Goal: Communication & Community: Answer question/provide support

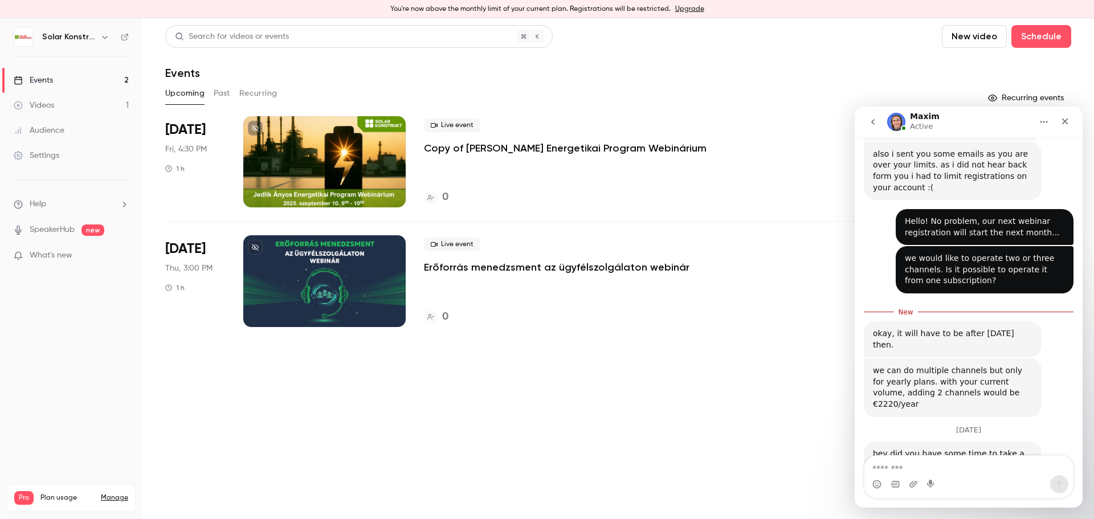
scroll to position [362, 0]
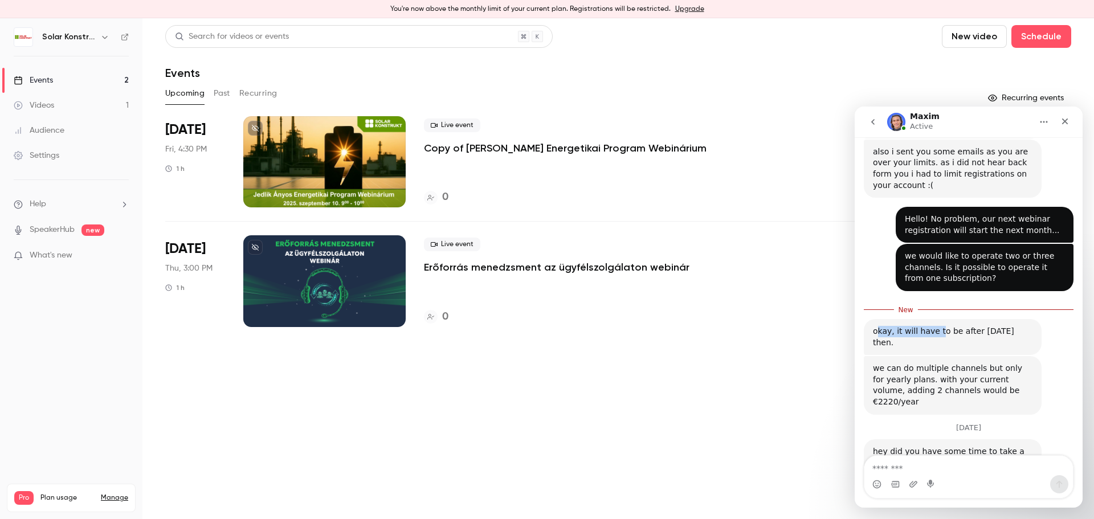
drag, startPoint x: 877, startPoint y: 312, endPoint x: 935, endPoint y: 310, distance: 58.1
click at [935, 326] on div "okay, it will have to be after sept 21st then." at bounding box center [952, 337] width 159 height 22
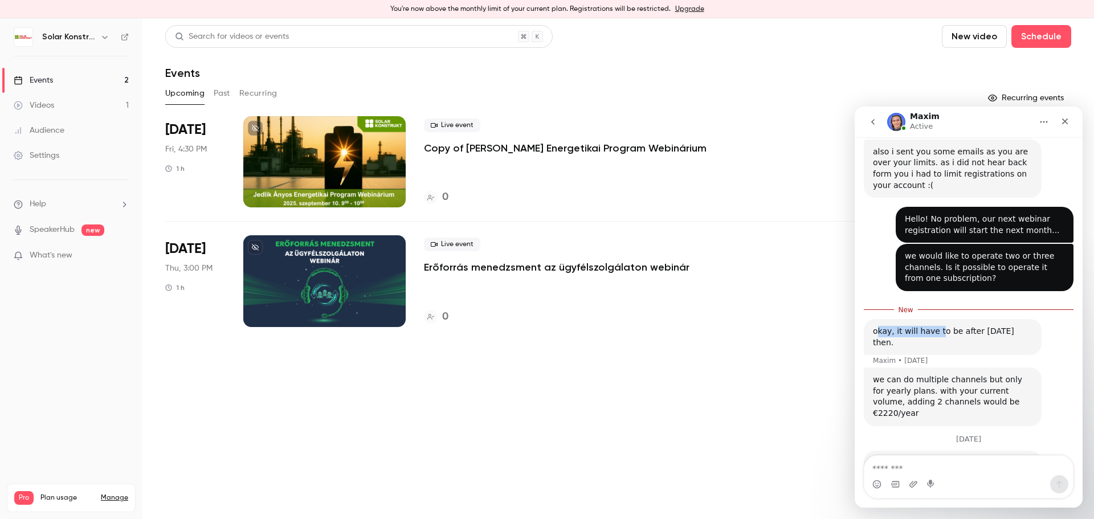
scroll to position [373, 0]
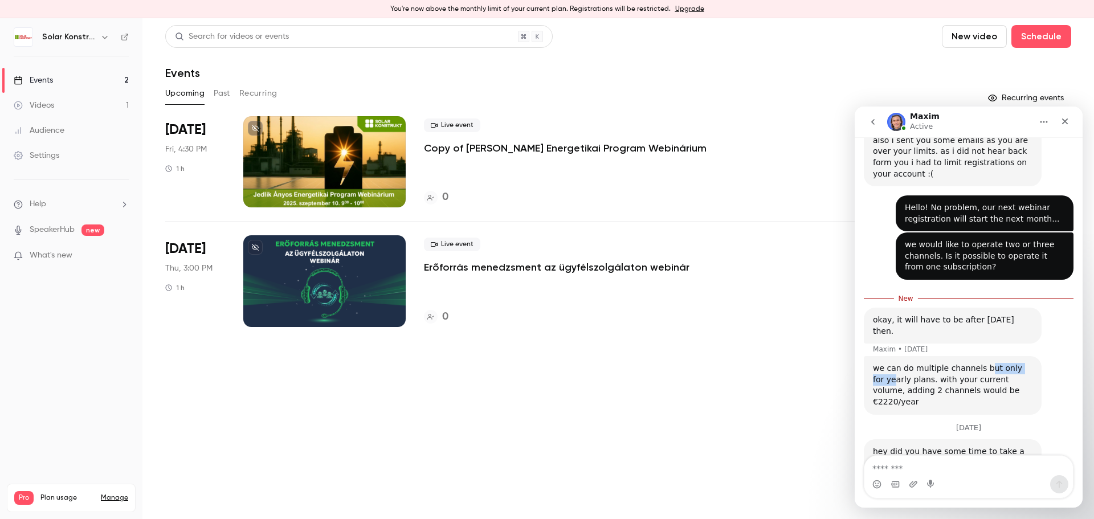
drag, startPoint x: 879, startPoint y: 341, endPoint x: 982, endPoint y: 329, distance: 103.2
click at [981, 363] on div "we can do multiple channels but only for yearly plans. with your current volume…" at bounding box center [952, 385] width 159 height 44
click at [987, 363] on div "we can do multiple channels but only for yearly plans. with your current volume…" at bounding box center [952, 385] width 159 height 44
drag, startPoint x: 946, startPoint y: 336, endPoint x: 1025, endPoint y: 356, distance: 81.6
click at [1025, 363] on div "we can do multiple channels but only for yearly plans. with your current volume…" at bounding box center [952, 385] width 159 height 44
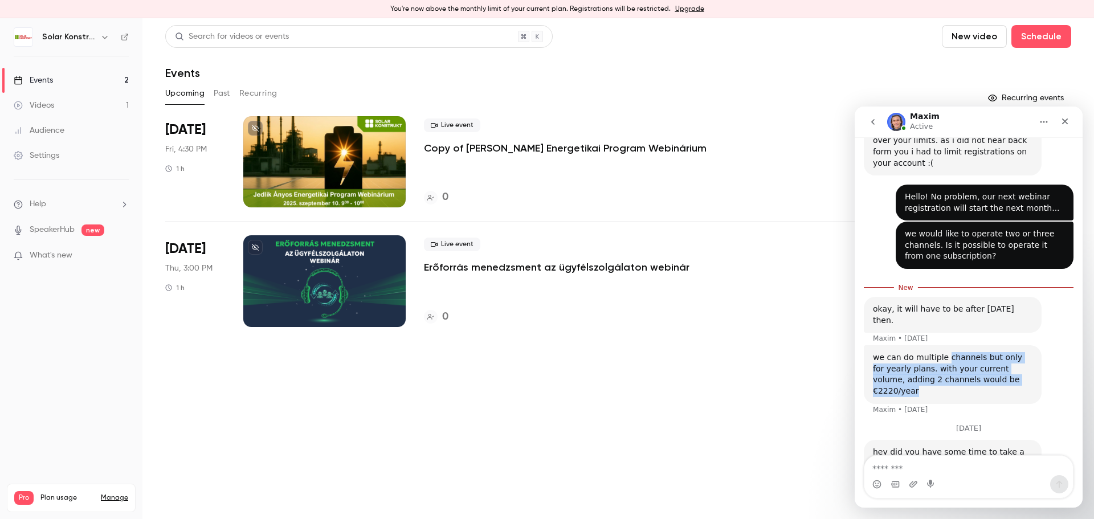
scroll to position [384, 0]
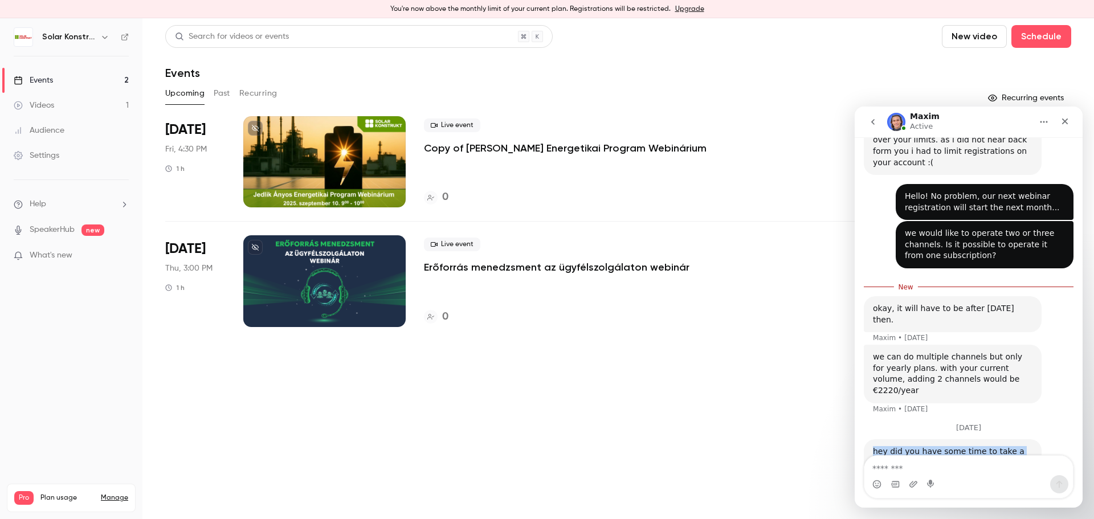
drag, startPoint x: 898, startPoint y: 419, endPoint x: 872, endPoint y: 411, distance: 27.0
click at [872, 439] on div "hey did you have some time to take a look at this? Maxim • 8m ago" at bounding box center [952, 457] width 178 height 36
click at [928, 471] on textarea "Message…" at bounding box center [968, 465] width 208 height 19
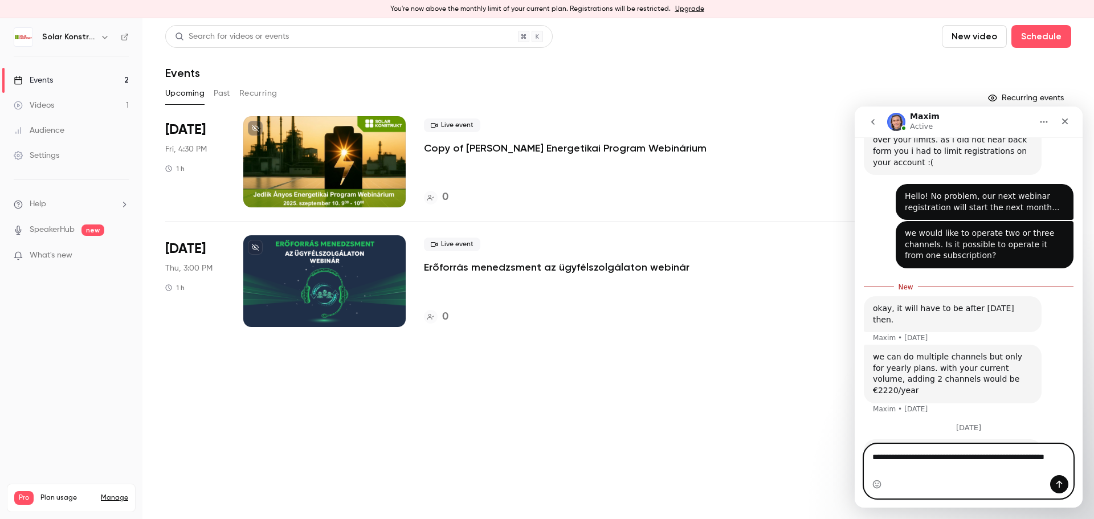
scroll to position [396, 0]
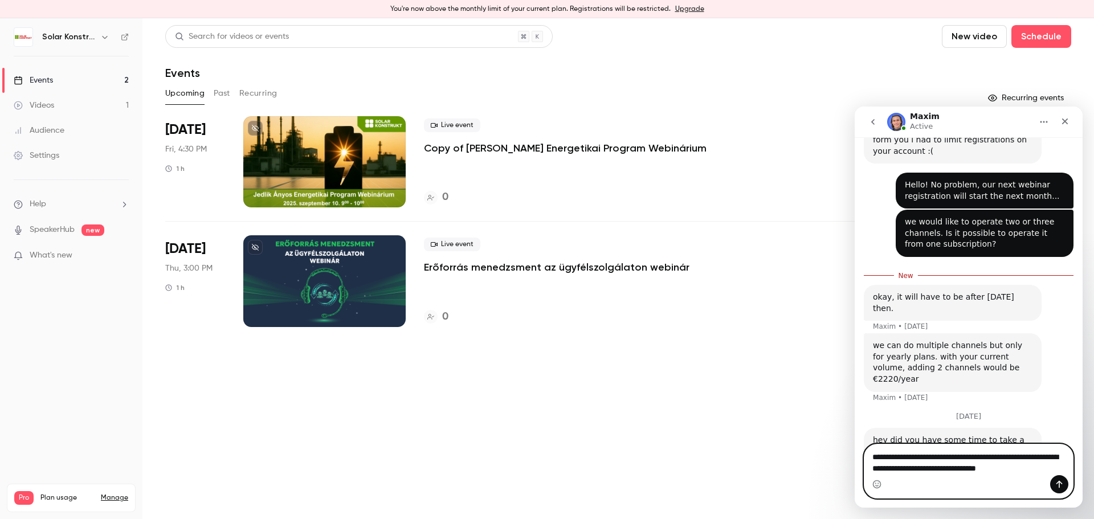
click at [924, 469] on textarea "**********" at bounding box center [968, 459] width 208 height 31
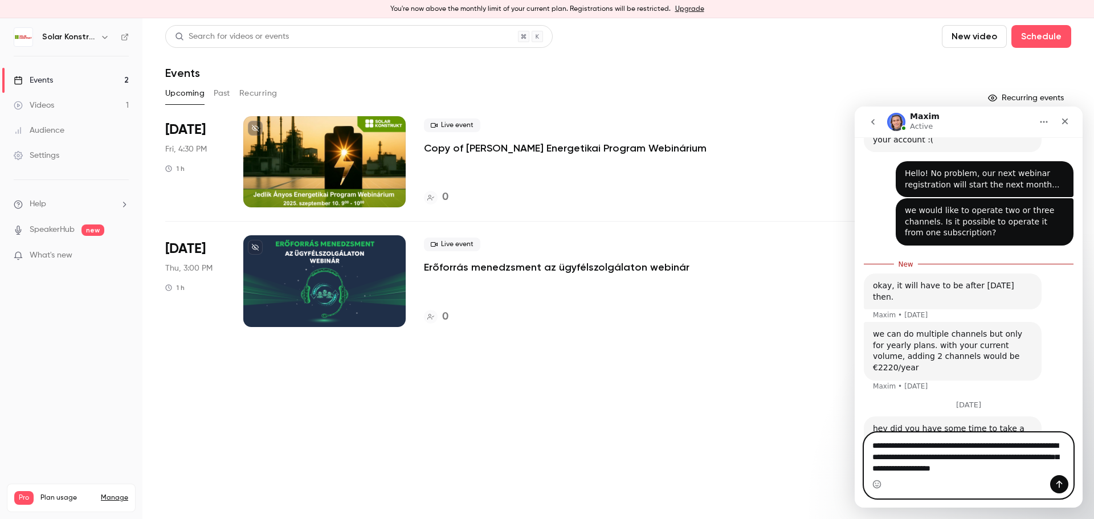
type textarea "**********"
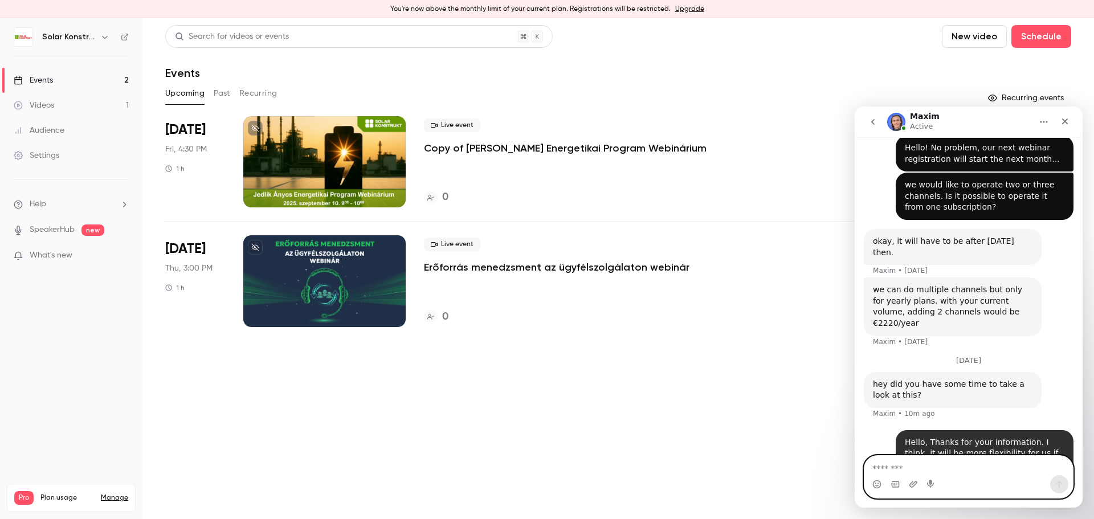
scroll to position [433, 0]
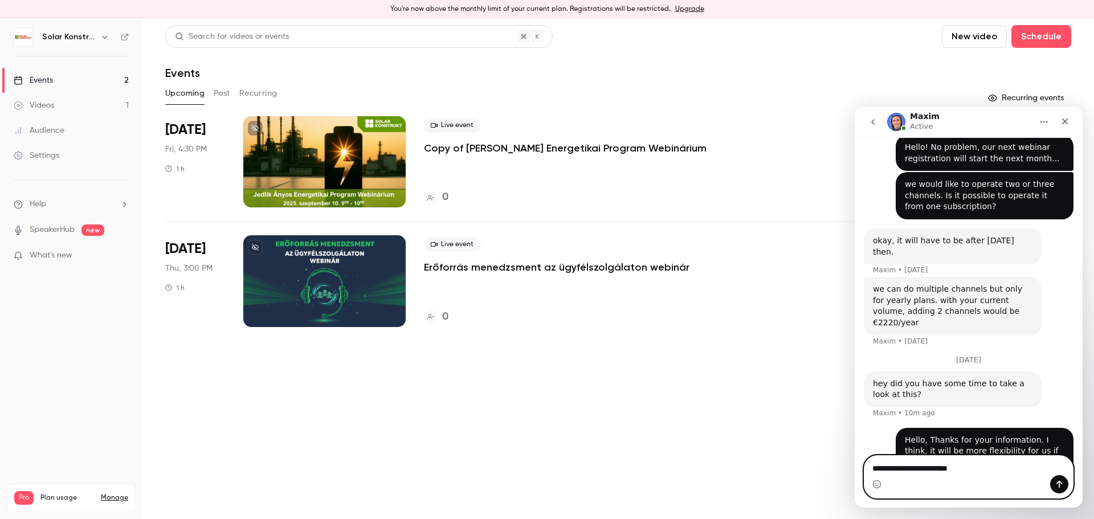
type textarea "**********"
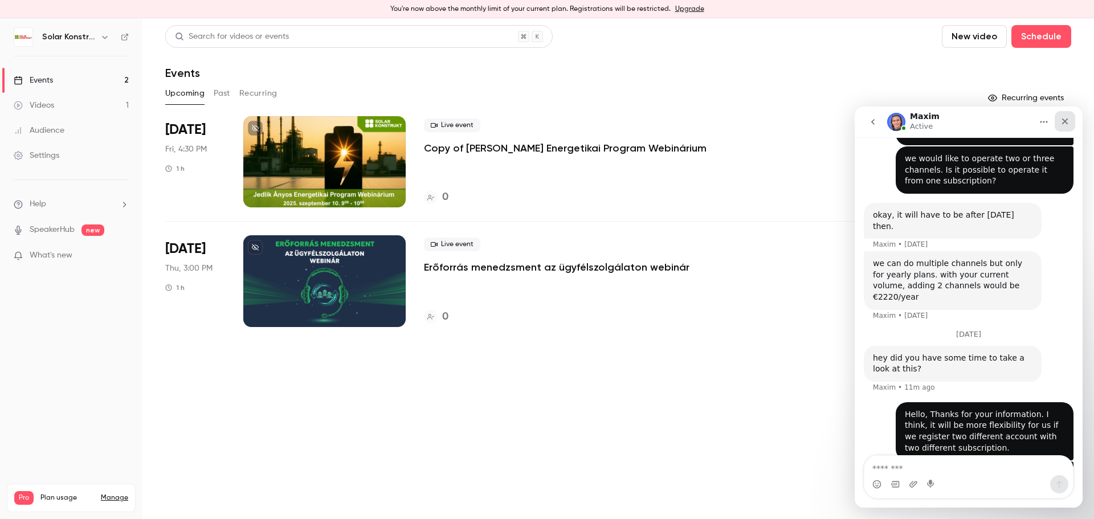
click at [1066, 126] on div "Close" at bounding box center [1064, 121] width 21 height 21
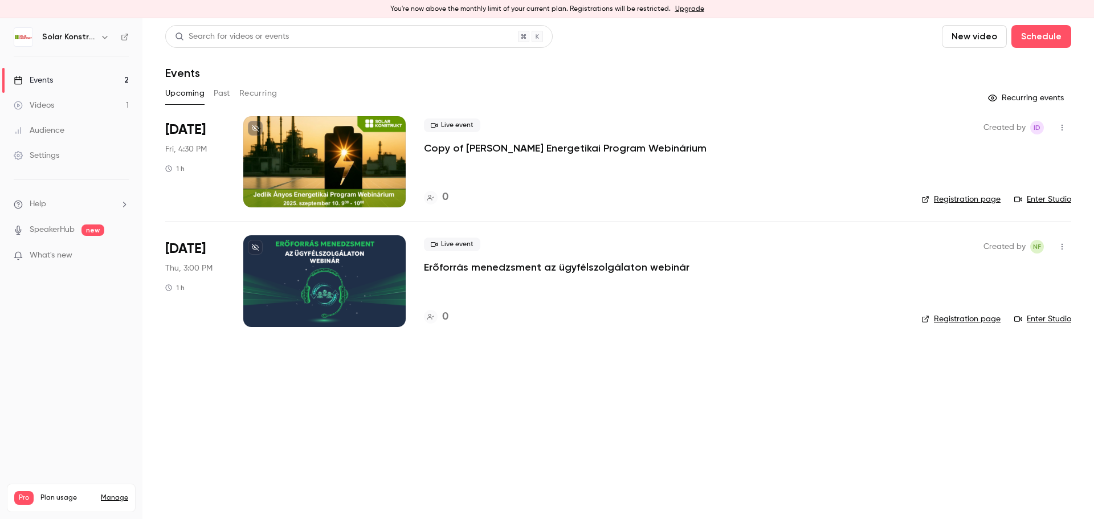
scroll to position [436, 0]
